Goal: Task Accomplishment & Management: Use online tool/utility

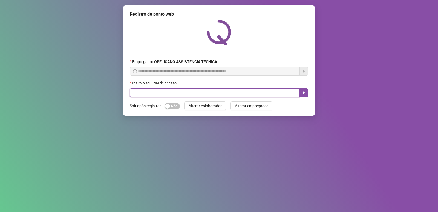
click at [218, 93] on input "text" at bounding box center [215, 92] width 170 height 9
type input "*****"
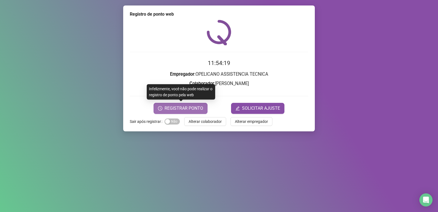
click at [196, 107] on span "REGISTRAR PONTO" at bounding box center [184, 108] width 39 height 7
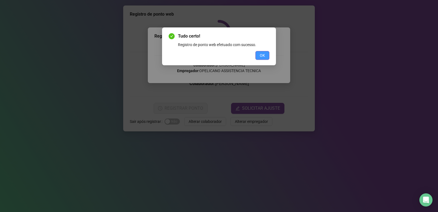
click at [265, 57] on button "OK" at bounding box center [262, 55] width 14 height 9
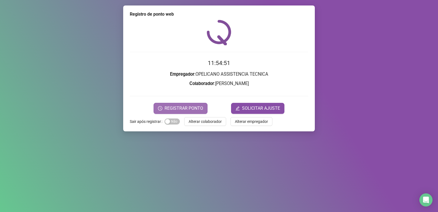
click at [197, 113] on div "Registro de ponto web 11:54:51 Empregador : OPELICANO ASSISTENCIA TECNICA Colab…" at bounding box center [219, 68] width 192 height 126
click at [196, 111] on span "REGISTRAR PONTO" at bounding box center [184, 108] width 39 height 7
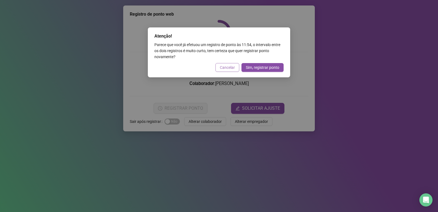
click at [228, 68] on span "Cancelar" at bounding box center [227, 67] width 15 height 6
